Goal: Information Seeking & Learning: Check status

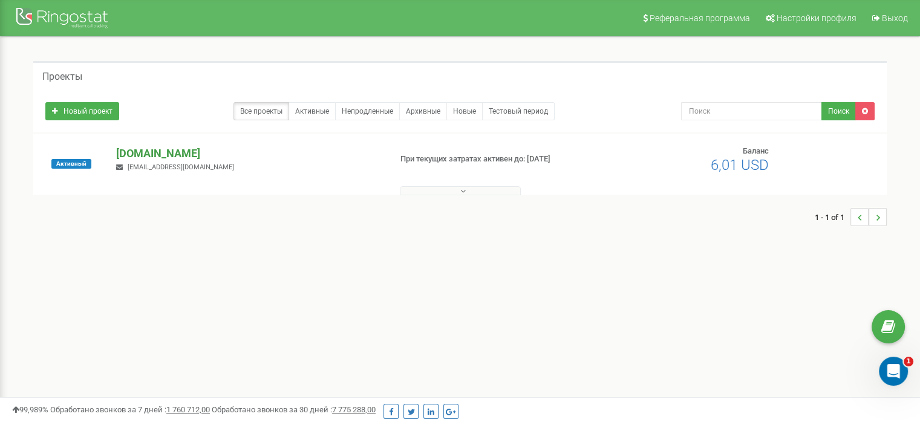
click at [147, 152] on p "[DOMAIN_NAME]" at bounding box center [248, 154] width 264 height 16
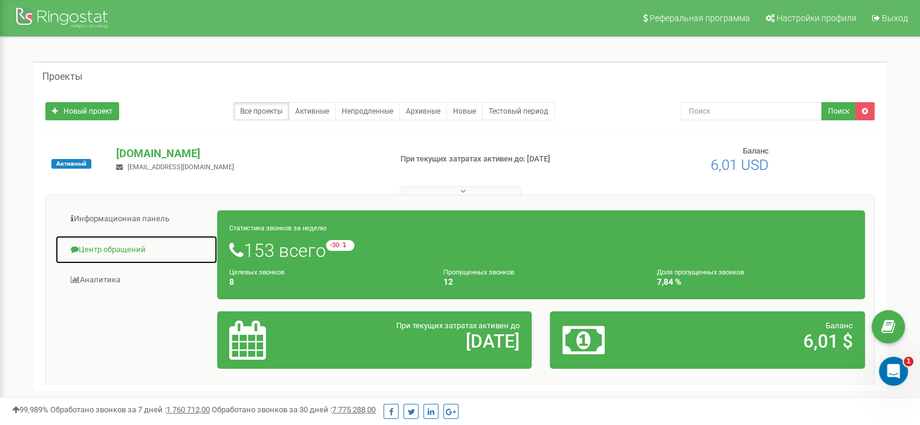
click at [122, 250] on link "Центр обращений" at bounding box center [136, 250] width 163 height 30
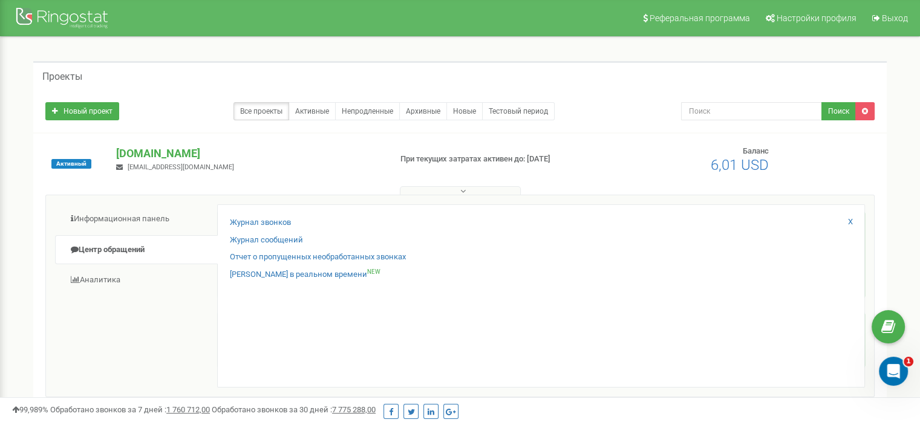
click at [273, 213] on div "Журнал звонков Журнал сообщений Отчет о пропущенных необработанных звонках Звон…" at bounding box center [541, 295] width 648 height 183
click at [272, 226] on link "Журнал звонков" at bounding box center [260, 222] width 61 height 11
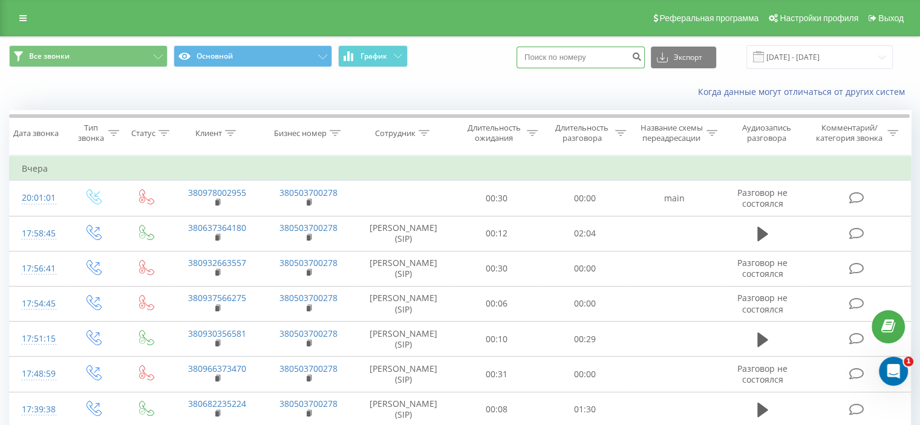
paste input "932663557"
click at [638, 57] on input "932663557" at bounding box center [581, 58] width 128 height 22
type input "932663557"
click at [642, 57] on icon "submit" at bounding box center [637, 54] width 10 height 7
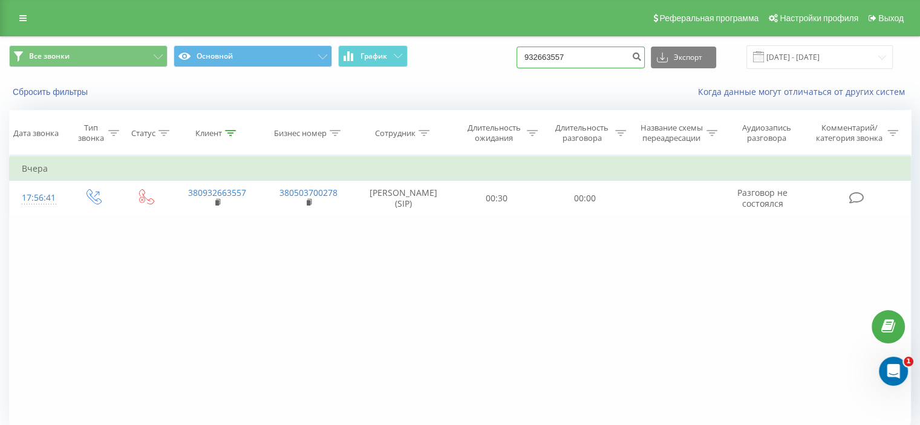
drag, startPoint x: 615, startPoint y: 52, endPoint x: 500, endPoint y: 69, distance: 115.6
click at [500, 69] on div "Все звонки Основной График 932663557 Экспорт .csv .xls .xlsx 22.05.2025 - 22.08…" at bounding box center [460, 57] width 919 height 41
paste input "380 (96) 637 34 70"
click at [573, 57] on input "380 (96) 637 34 70" at bounding box center [581, 58] width 128 height 22
click at [561, 56] on input "380 (96637 34 70" at bounding box center [581, 58] width 128 height 22
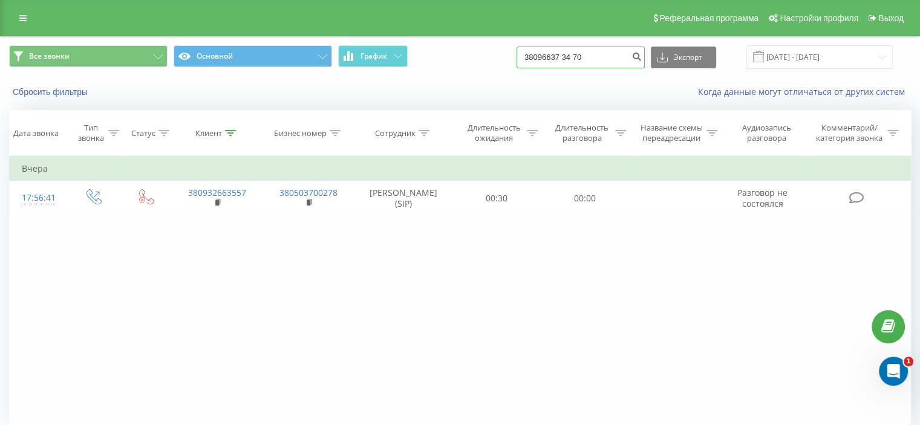
click at [578, 57] on input "38096637 34 70" at bounding box center [581, 58] width 128 height 22
click at [588, 54] on input "3809663734 70" at bounding box center [581, 58] width 128 height 22
type input "380966373470"
click at [659, 53] on div "380966373470 Экспорт .csv .xls .xlsx 22.05.2025 - 22.08.2025" at bounding box center [705, 57] width 376 height 24
click at [642, 58] on icon "submit" at bounding box center [637, 54] width 10 height 7
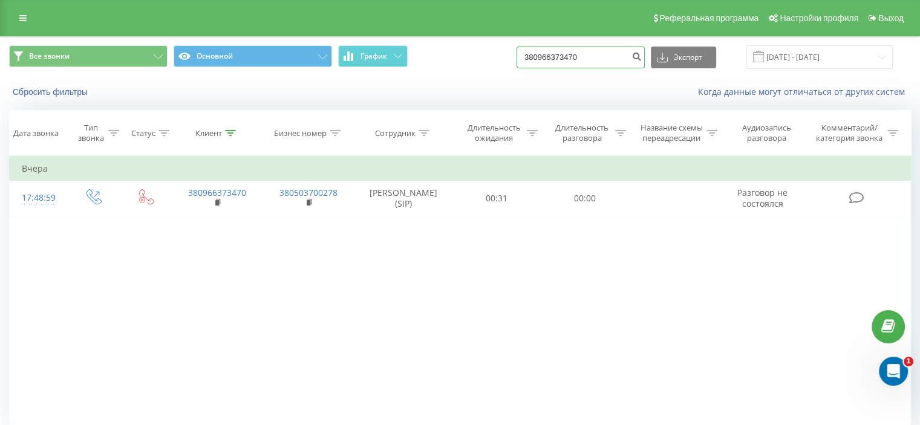
drag, startPoint x: 586, startPoint y: 55, endPoint x: 499, endPoint y: 44, distance: 87.9
click at [515, 46] on div "Все звонки Основной График 380966373470 Экспорт .csv .xls .xlsx 22.05.2025 - 22…" at bounding box center [460, 57] width 902 height 24
paste input "978002955"
type input "978002955"
click at [642, 55] on icon "submit" at bounding box center [637, 54] width 10 height 7
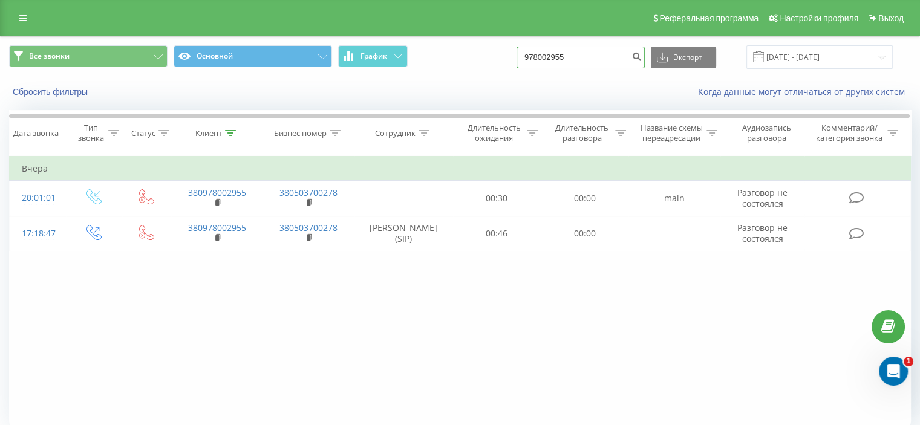
drag, startPoint x: 605, startPoint y: 56, endPoint x: 497, endPoint y: 65, distance: 108.7
click at [502, 67] on div "Все звонки Основной График 978002955 Экспорт .csv .xls .xlsx 22.05.2025 - 22.08…" at bounding box center [460, 57] width 902 height 24
paste input "380675773546"
type input "380675773546"
click at [645, 59] on button "submit" at bounding box center [637, 58] width 16 height 22
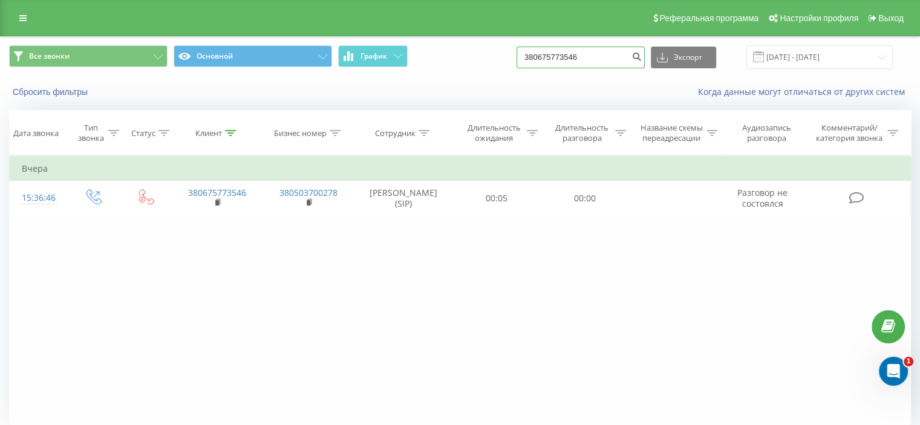
drag, startPoint x: 607, startPoint y: 55, endPoint x: 491, endPoint y: 54, distance: 116.2
click at [503, 54] on div "Все звонки Основной График 380675773546 Экспорт .csv .xls .xlsx 22.05.2025 - 22…" at bounding box center [460, 57] width 902 height 24
paste input "970326505"
type input "970326505"
click at [642, 58] on icon "submit" at bounding box center [637, 54] width 10 height 7
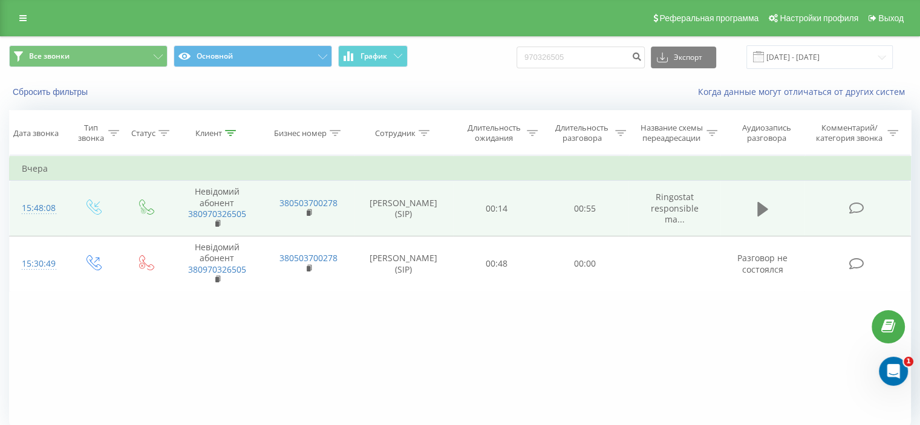
click at [764, 208] on icon at bounding box center [762, 209] width 11 height 15
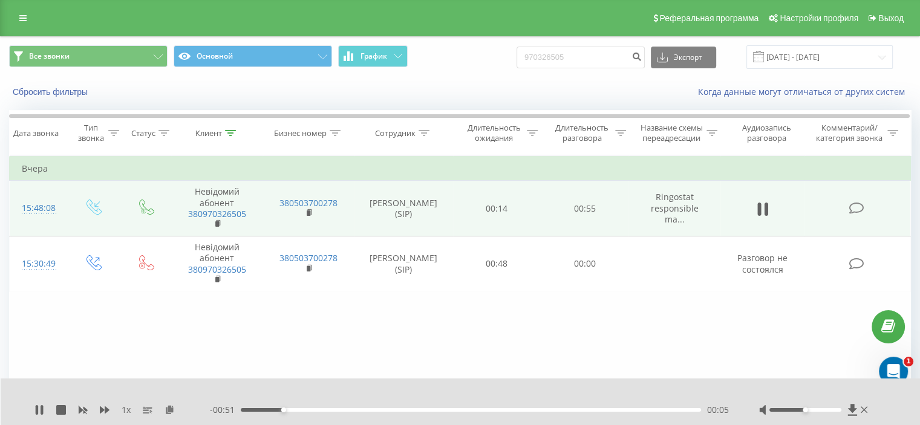
click at [784, 408] on div at bounding box center [814, 410] width 111 height 12
click at [777, 411] on div at bounding box center [806, 410] width 72 height 4
click at [32, 416] on div "1 x - 00:34 00:22 00:22" at bounding box center [461, 402] width 920 height 47
click at [38, 408] on icon at bounding box center [37, 410] width 2 height 10
click at [21, 15] on icon at bounding box center [22, 18] width 7 height 8
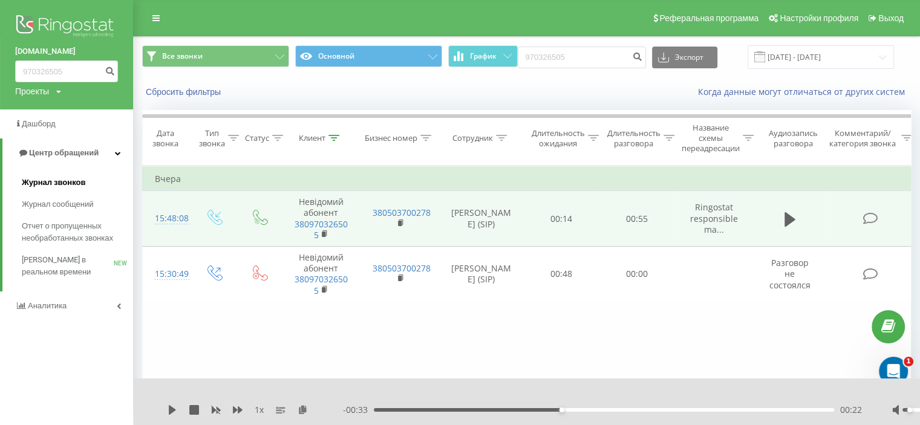
click at [68, 183] on span "Журнал звонков" at bounding box center [54, 183] width 64 height 12
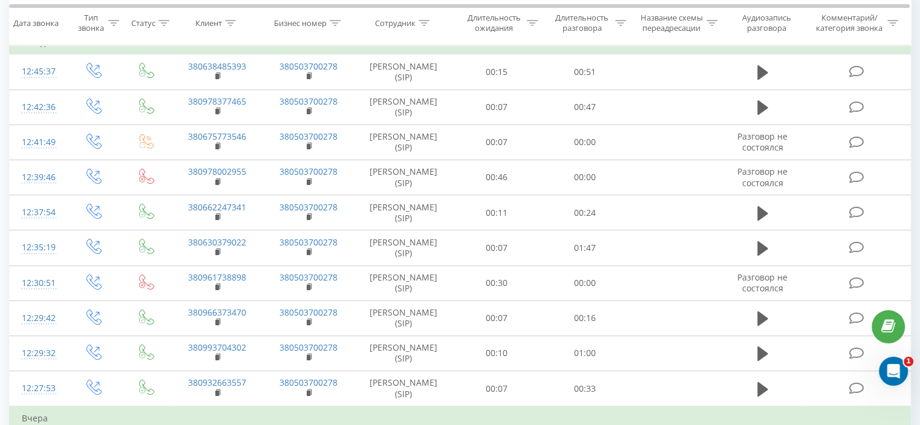
scroll to position [121, 0]
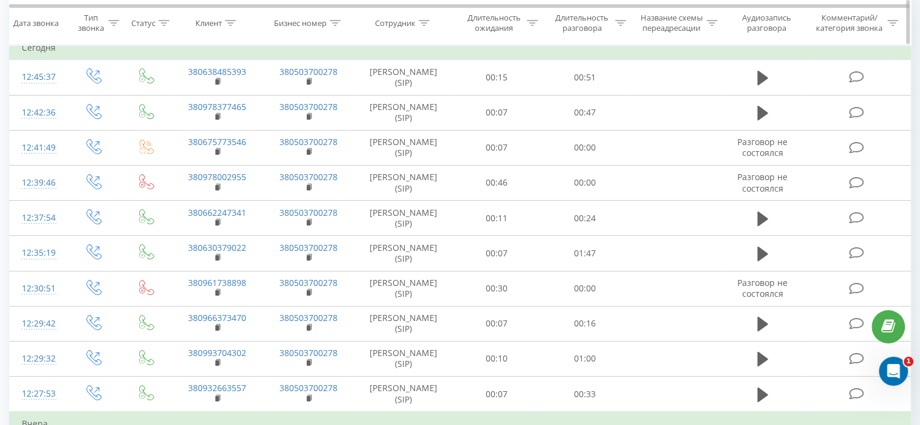
click at [427, 22] on icon at bounding box center [424, 22] width 11 height 6
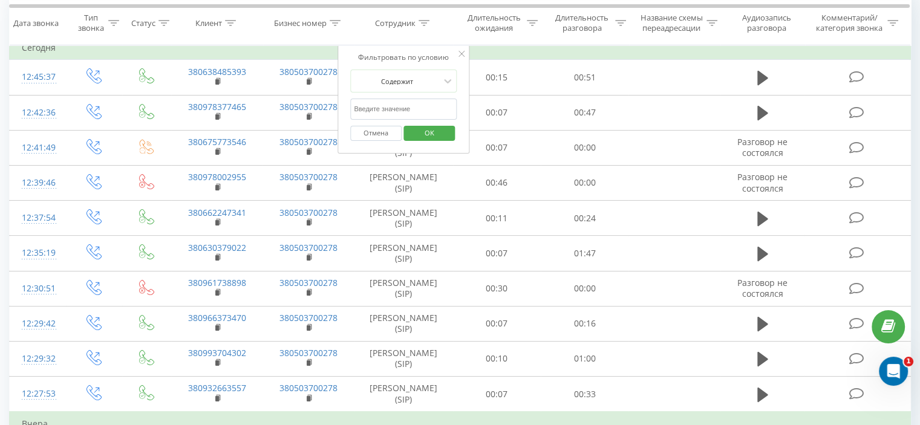
click at [410, 108] on input "text" at bounding box center [403, 109] width 106 height 21
type input "Хат"
click at [432, 135] on span "OK" at bounding box center [430, 132] width 34 height 19
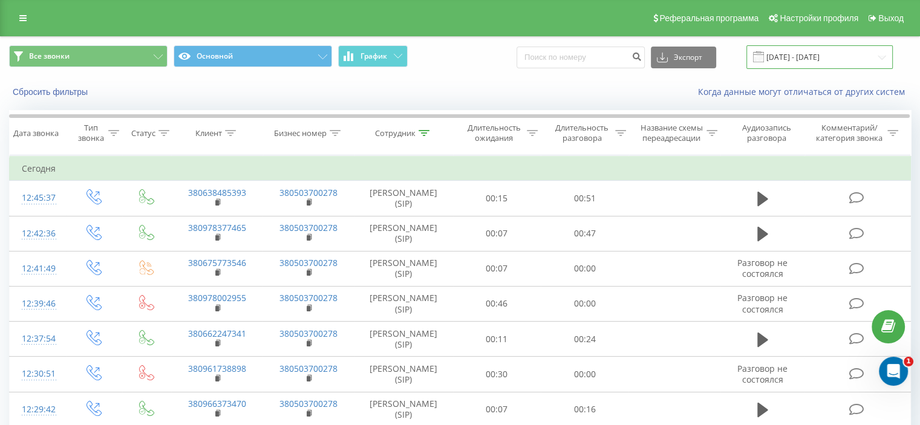
click at [809, 59] on input "22.07.2025 - 22.08.2025" at bounding box center [820, 57] width 146 height 24
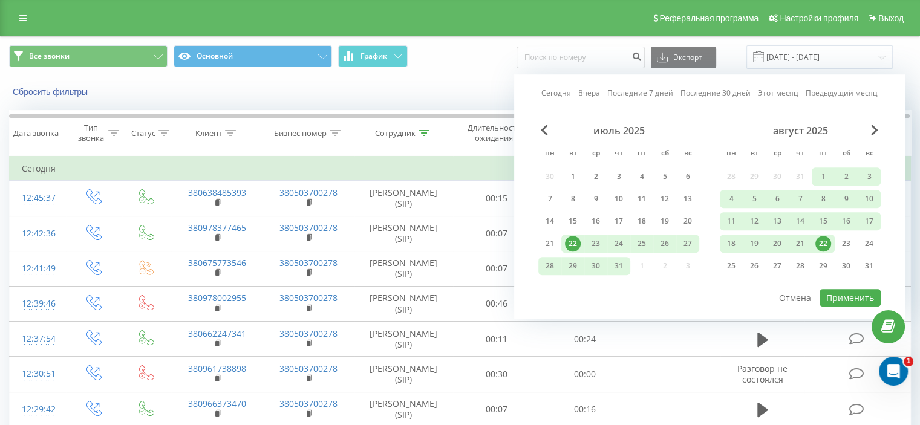
click at [557, 93] on link "Сегодня" at bounding box center [556, 93] width 30 height 11
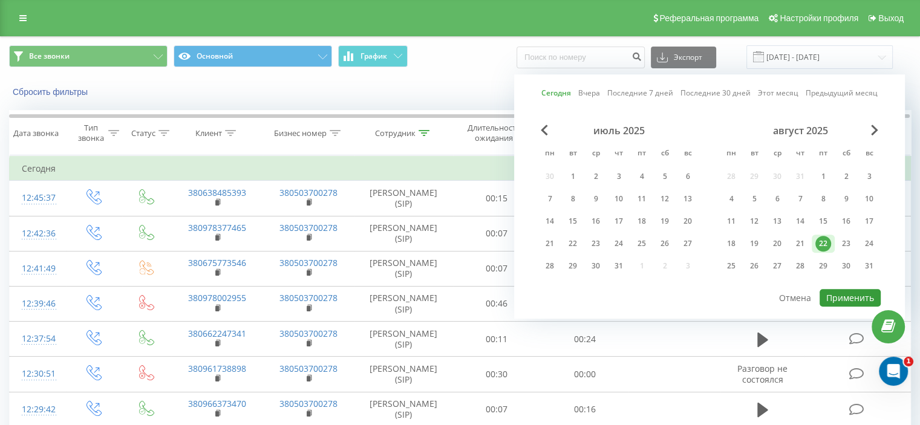
click at [849, 292] on button "Применить" at bounding box center [850, 298] width 61 height 18
type input "22.08.2025 - 22.08.2025"
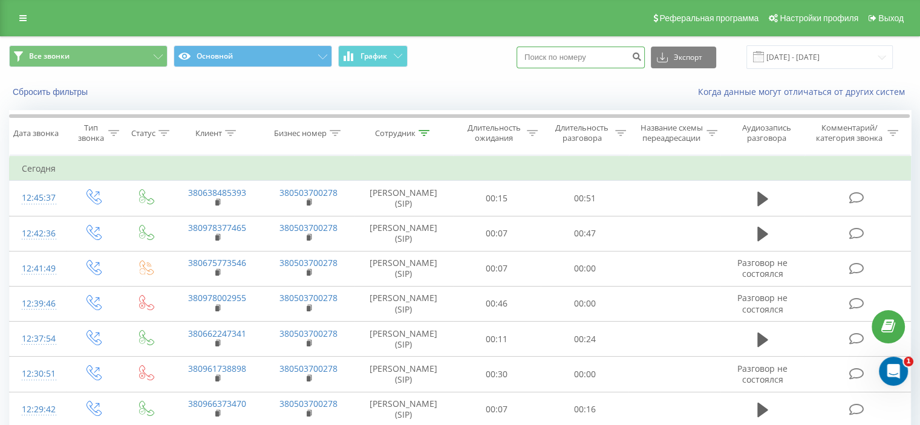
click at [606, 59] on input at bounding box center [581, 58] width 128 height 22
paste input "934561614"
type input "934561614"
click at [645, 59] on button "submit" at bounding box center [637, 58] width 16 height 22
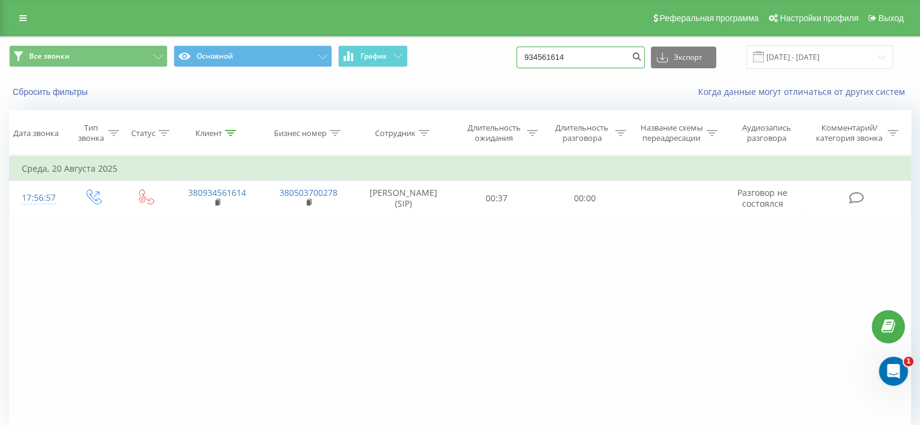
drag, startPoint x: 572, startPoint y: 66, endPoint x: 478, endPoint y: 55, distance: 94.4
click at [509, 63] on div "Все звонки Основной График 934561614 Экспорт .csv .xls .xlsx [DATE] - [DATE]" at bounding box center [460, 57] width 902 height 24
paste input "3800734491469"
type input "3800734491469"
click at [642, 59] on icon "submit" at bounding box center [637, 54] width 10 height 7
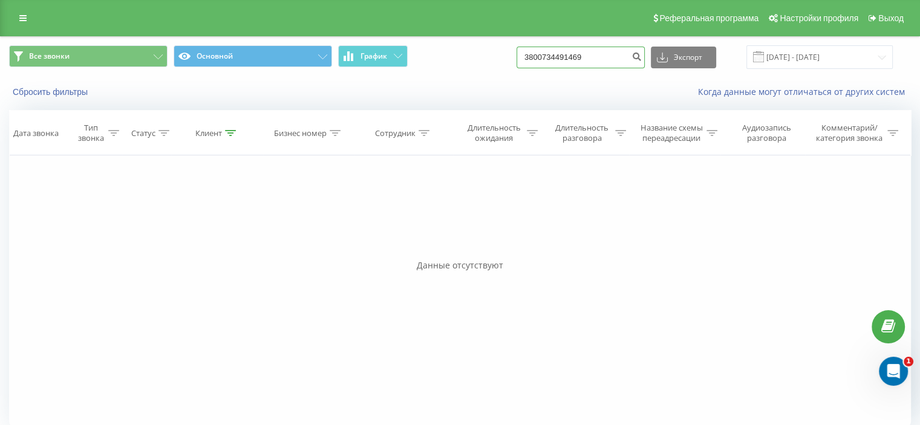
drag, startPoint x: 575, startPoint y: 60, endPoint x: 473, endPoint y: 57, distance: 102.3
click at [473, 57] on div "Все звонки Основной График 3800734491469 Экспорт .csv .xls .xlsx [DATE] - [DATE]" at bounding box center [460, 57] width 902 height 24
paste input "665937731"
type input "380665937731"
click at [642, 57] on icon "submit" at bounding box center [637, 54] width 10 height 7
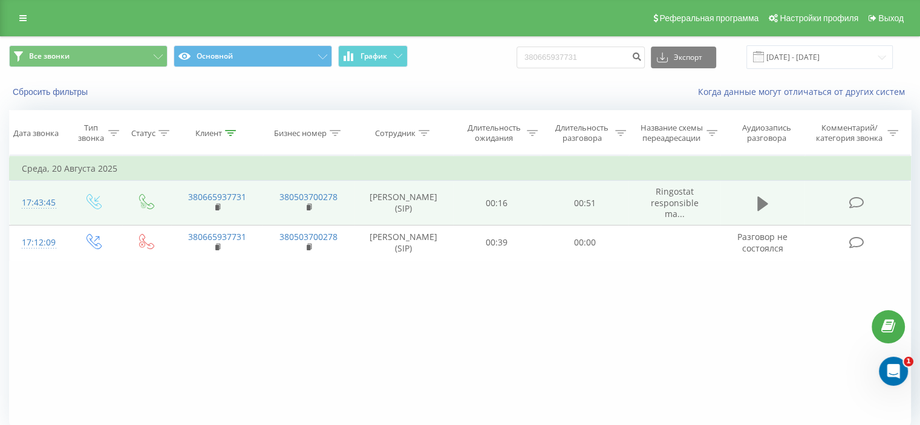
click at [765, 202] on icon at bounding box center [762, 203] width 11 height 15
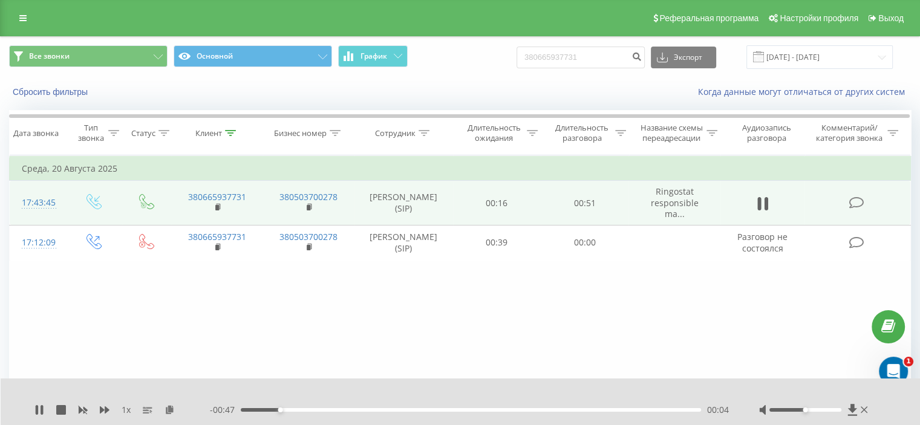
click at [787, 410] on div at bounding box center [806, 410] width 72 height 4
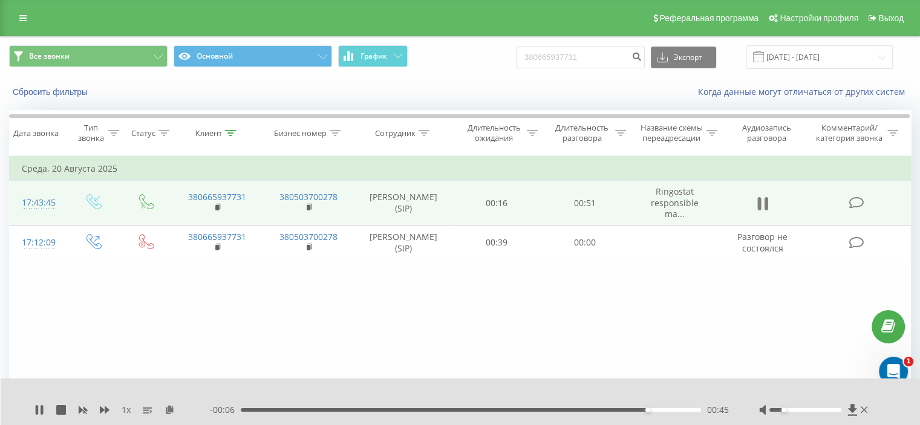
click at [760, 208] on icon at bounding box center [759, 203] width 4 height 13
